Goal: Information Seeking & Learning: Learn about a topic

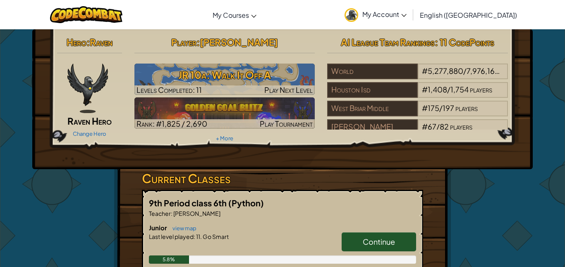
click at [375, 249] on link "Continue" at bounding box center [378, 242] width 74 height 19
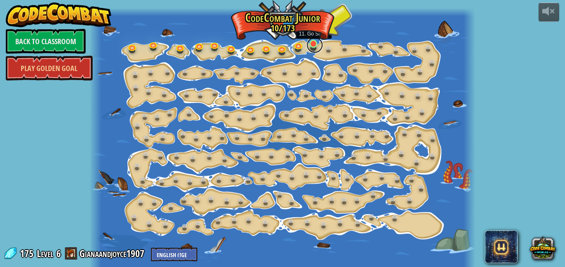
click at [309, 46] on link at bounding box center [314, 45] width 17 height 17
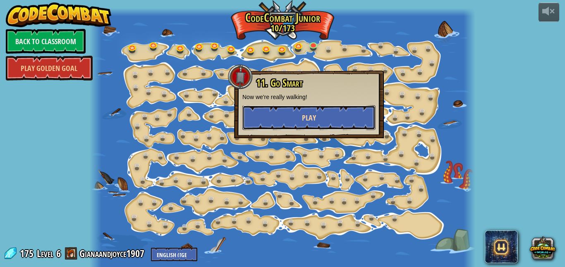
click at [310, 122] on span "Play" at bounding box center [309, 118] width 14 height 10
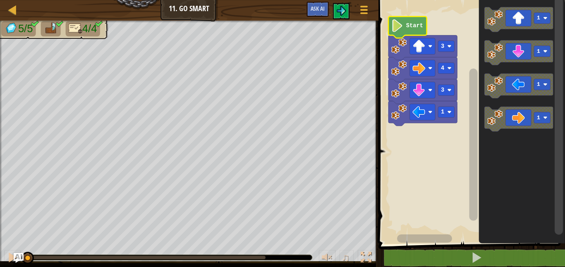
click at [406, 33] on icon "Blockly Workspace" at bounding box center [407, 27] width 38 height 21
click at [406, 25] on text "Start" at bounding box center [414, 26] width 17 height 6
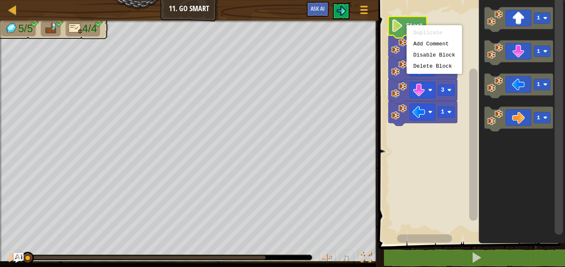
click at [406, 25] on div "Duplicate Add Comment Disable Block Delete Block" at bounding box center [433, 49] width 55 height 49
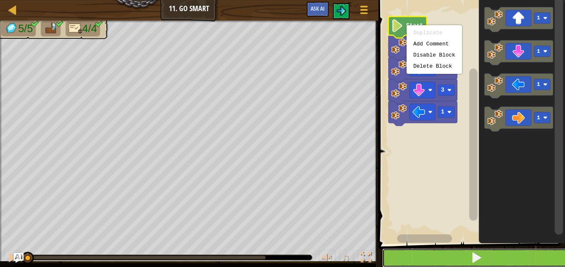
click at [412, 256] on button at bounding box center [476, 258] width 189 height 19
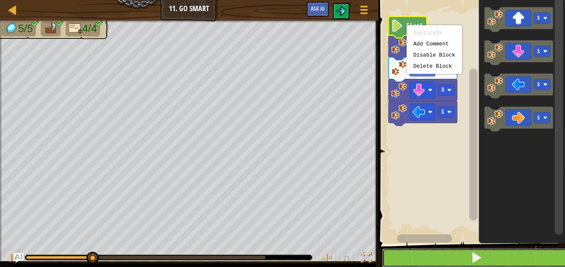
click at [412, 256] on button at bounding box center [476, 258] width 189 height 19
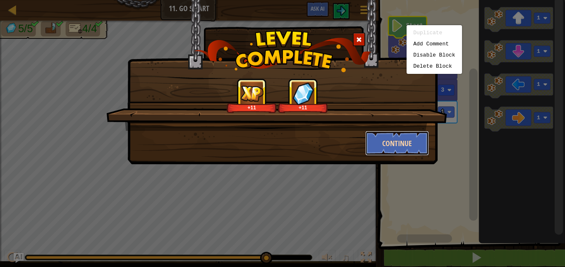
click at [422, 138] on button "Continue" at bounding box center [397, 143] width 64 height 25
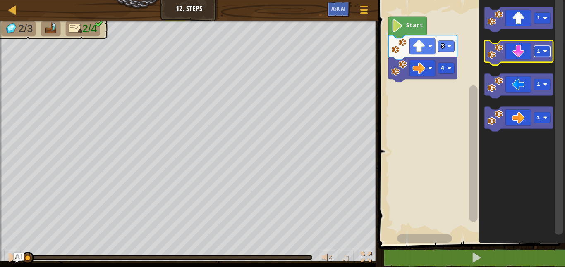
click at [548, 55] on rect "Blockly Workspace" at bounding box center [542, 51] width 16 height 11
click at [535, 55] on rect "Blockly Workspace" at bounding box center [542, 51] width 16 height 11
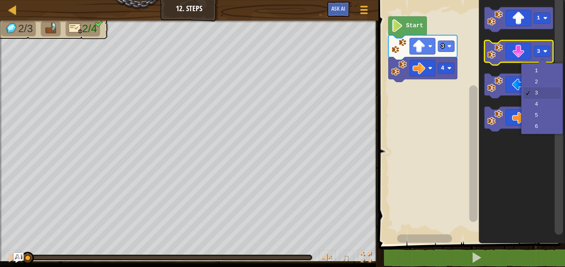
click at [527, 53] on icon "Blockly Workspace" at bounding box center [518, 53] width 69 height 25
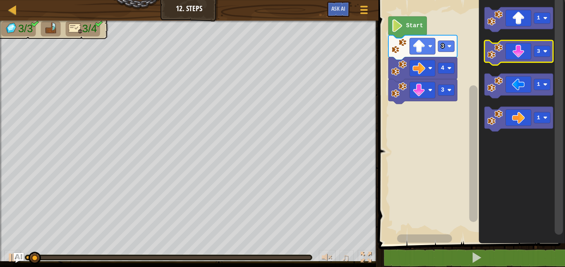
click at [532, 50] on icon "Blockly Workspace" at bounding box center [518, 53] width 69 height 25
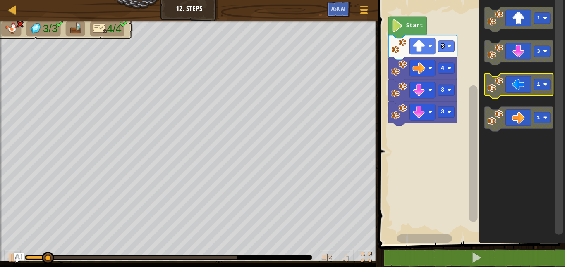
click at [518, 81] on icon "Blockly Workspace" at bounding box center [518, 86] width 69 height 25
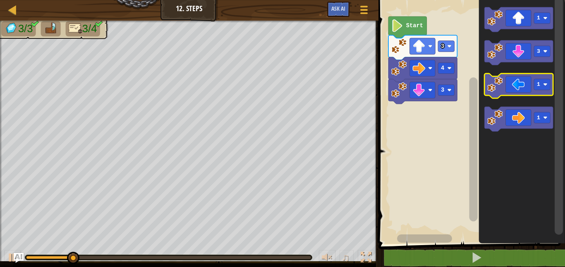
click at [528, 82] on icon "Blockly Workspace" at bounding box center [518, 86] width 69 height 25
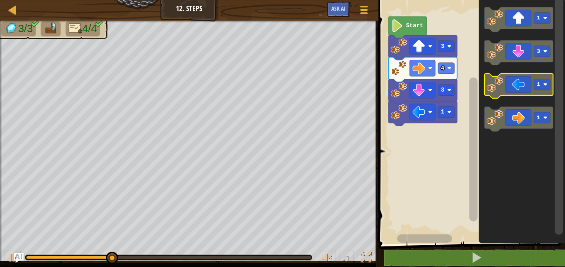
click at [529, 88] on icon "Blockly Workspace" at bounding box center [518, 86] width 69 height 25
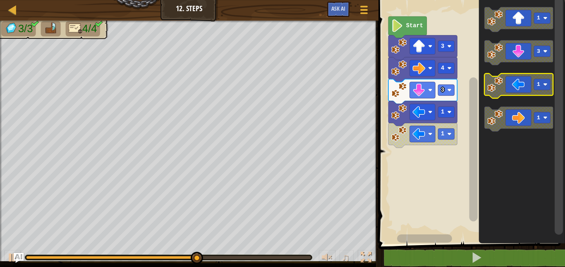
click at [529, 90] on icon "Blockly Workspace" at bounding box center [518, 86] width 69 height 25
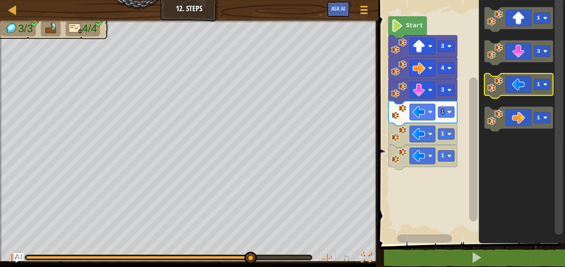
click at [523, 85] on icon "Blockly Workspace" at bounding box center [518, 86] width 69 height 25
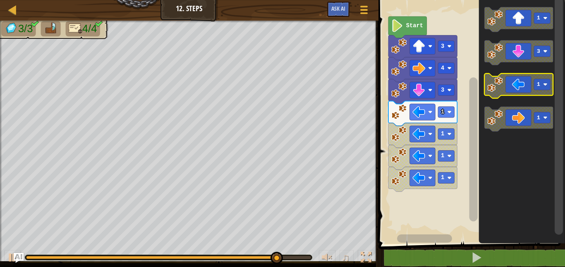
click at [523, 85] on icon "Blockly Workspace" at bounding box center [518, 86] width 69 height 25
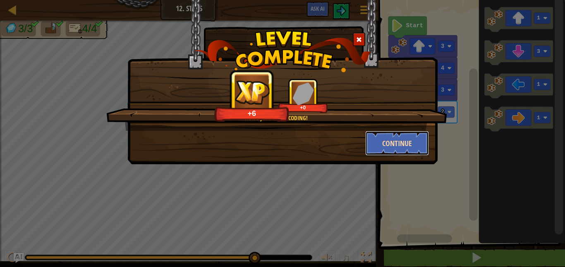
click at [408, 133] on button "Continue" at bounding box center [397, 143] width 64 height 25
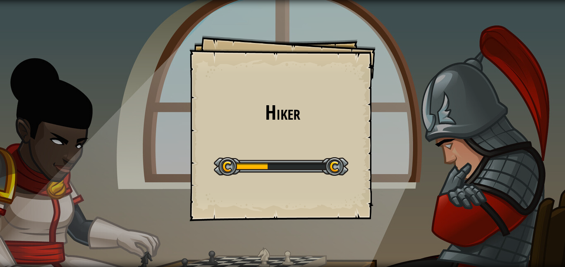
click at [462, 205] on div "Hiker Goals Start Level Error loading from server. Try refreshing the page. You…" at bounding box center [282, 133] width 565 height 267
click at [465, 206] on div "Hiker Goals Start Level Error loading from server. Try refreshing the page. You…" at bounding box center [282, 133] width 565 height 267
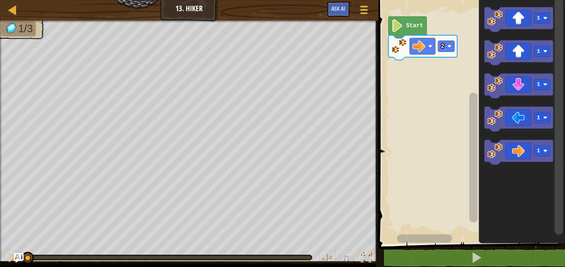
click at [517, 23] on icon "Blockly Workspace" at bounding box center [518, 19] width 69 height 25
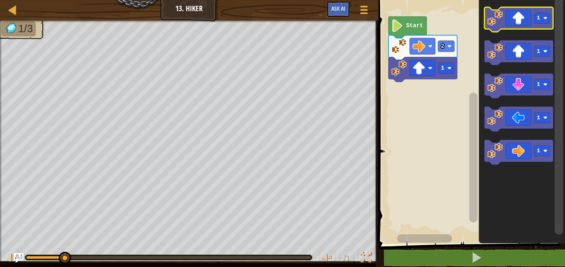
click at [513, 27] on icon "Blockly Workspace" at bounding box center [518, 19] width 69 height 25
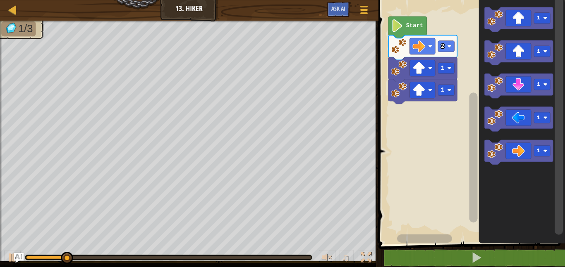
click at [510, 31] on rect "Blockly Workspace" at bounding box center [518, 19] width 69 height 25
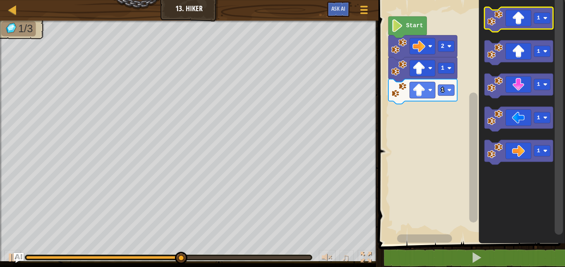
click at [515, 18] on icon "Blockly Workspace" at bounding box center [518, 19] width 69 height 25
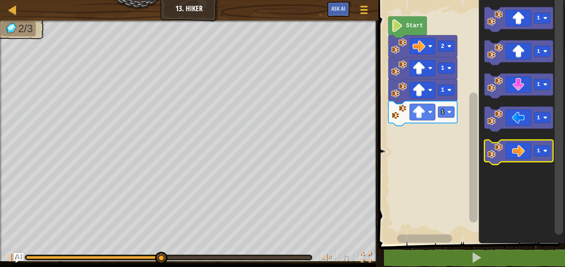
click at [516, 147] on icon "Blockly Workspace" at bounding box center [518, 153] width 69 height 25
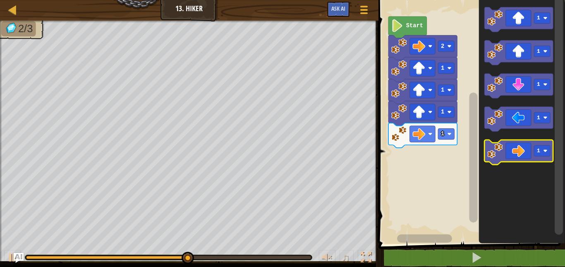
click at [516, 148] on icon "Blockly Workspace" at bounding box center [518, 153] width 69 height 25
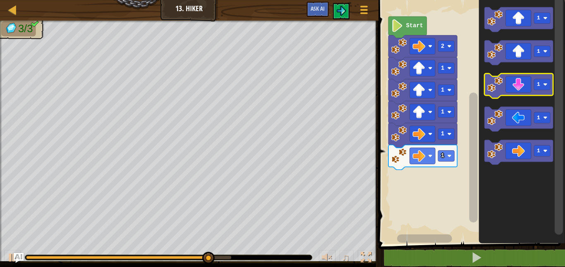
click at [520, 84] on icon "Blockly Workspace" at bounding box center [518, 86] width 69 height 25
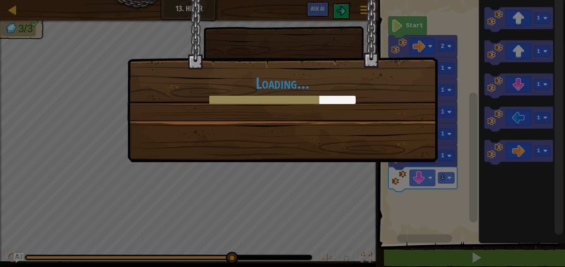
click at [522, 260] on div "Loading..." at bounding box center [282, 133] width 565 height 267
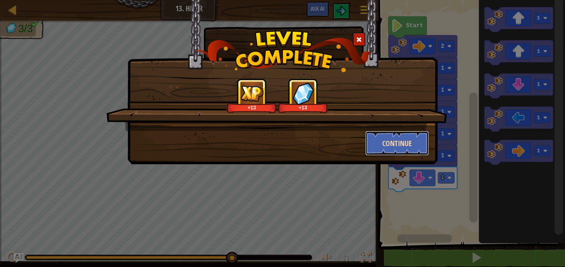
click at [413, 144] on button "Continue" at bounding box center [397, 143] width 64 height 25
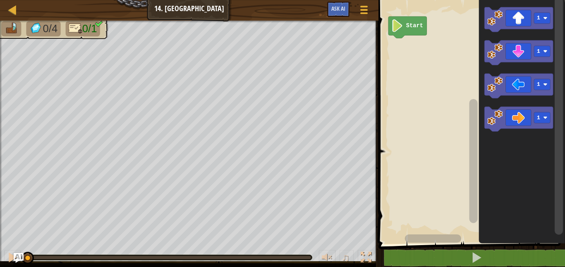
click at [523, 116] on icon "Blockly Workspace" at bounding box center [518, 119] width 69 height 25
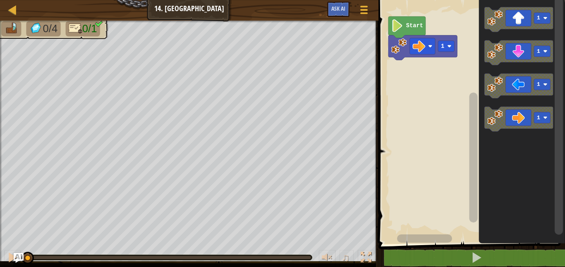
click at [518, 124] on icon "Blockly Workspace" at bounding box center [518, 119] width 69 height 25
click at [520, 124] on icon "Blockly Workspace" at bounding box center [518, 119] width 69 height 25
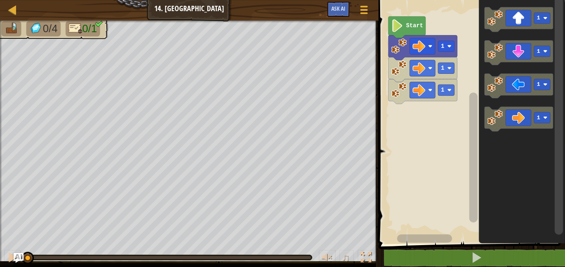
click at [522, 123] on icon "Blockly Workspace" at bounding box center [518, 119] width 69 height 25
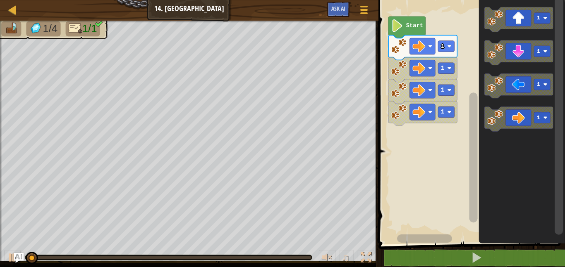
click at [522, 123] on icon "Blockly Workspace" at bounding box center [518, 119] width 69 height 25
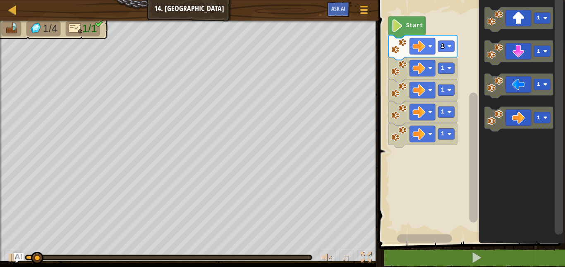
click at [522, 122] on icon "Blockly Workspace" at bounding box center [518, 119] width 69 height 25
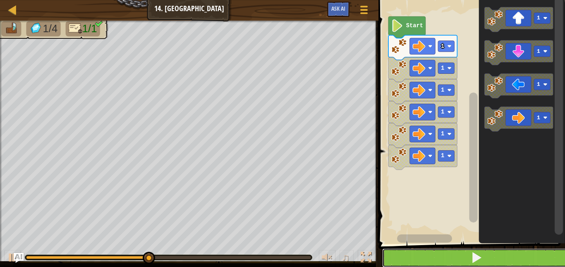
click at [482, 262] on span at bounding box center [476, 258] width 12 height 12
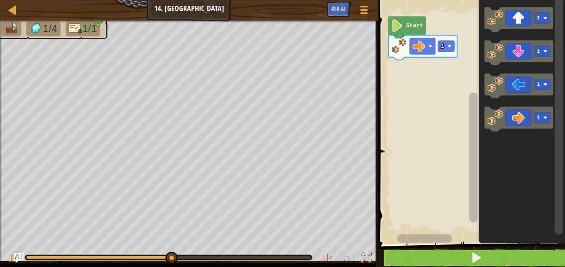
click at [435, 52] on rect "Blockly Workspace" at bounding box center [422, 46] width 26 height 16
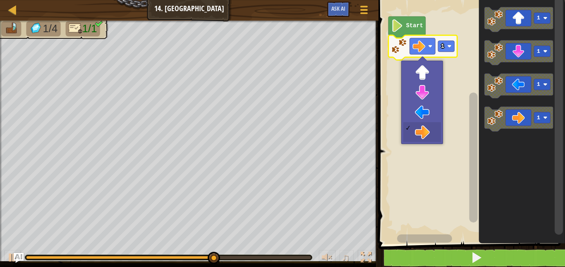
click at [445, 43] on rect "Blockly Workspace" at bounding box center [446, 46] width 16 height 11
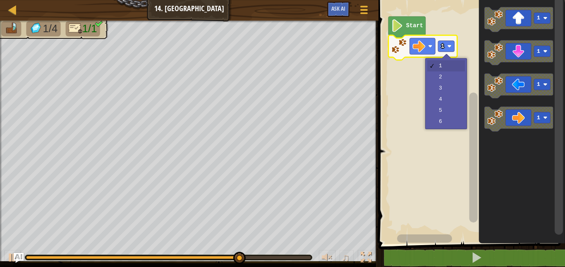
click at [442, 96] on rect "Blockly Workspace" at bounding box center [470, 120] width 189 height 248
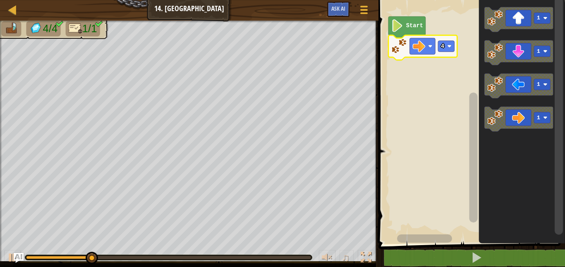
click at [443, 46] on text "4" at bounding box center [442, 46] width 3 height 6
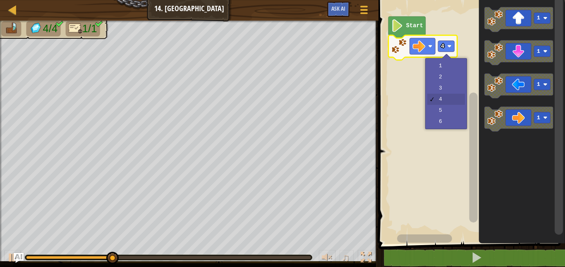
click at [441, 107] on rect "Blockly Workspace" at bounding box center [470, 120] width 189 height 248
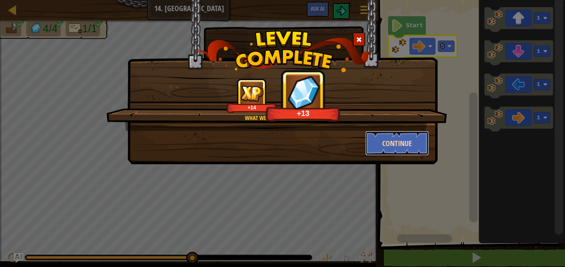
click at [390, 155] on button "Continue" at bounding box center [397, 143] width 64 height 25
